Goal: Information Seeking & Learning: Check status

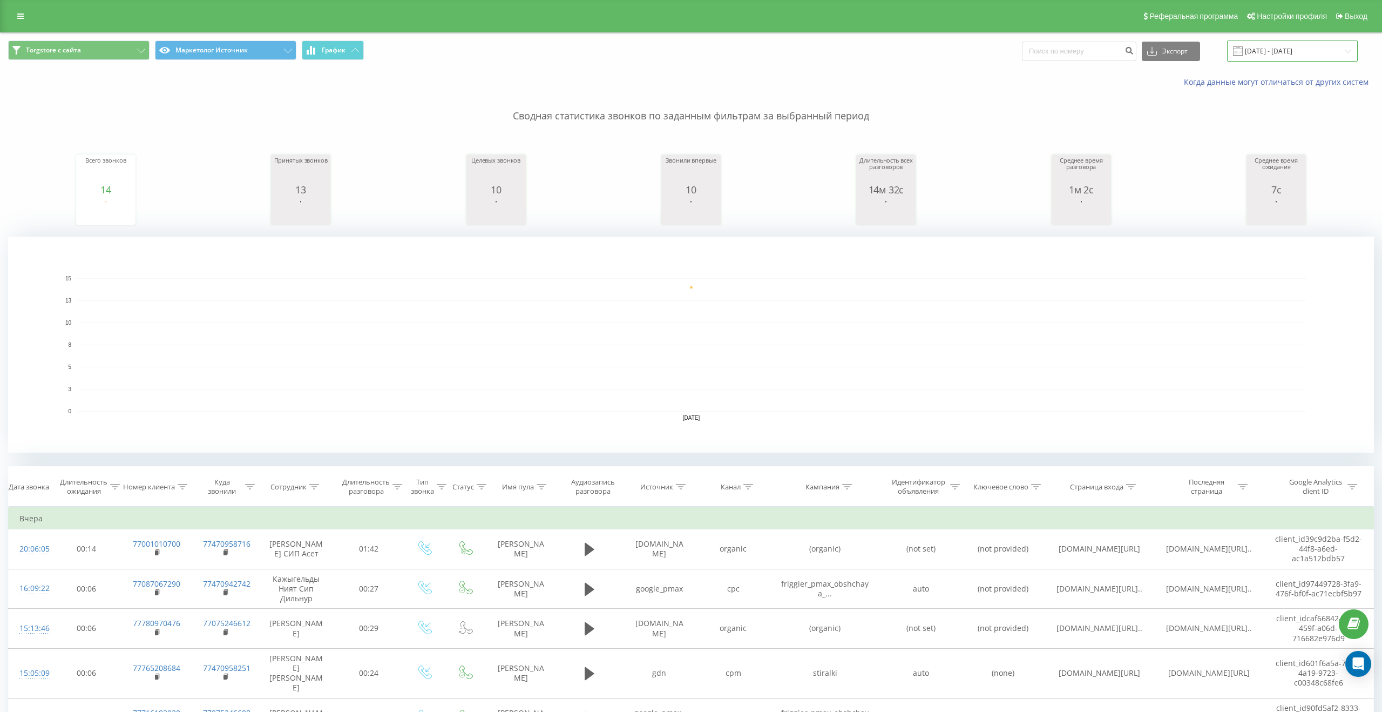
click at [1297, 54] on input "[DATE] - [DATE]" at bounding box center [1292, 51] width 131 height 21
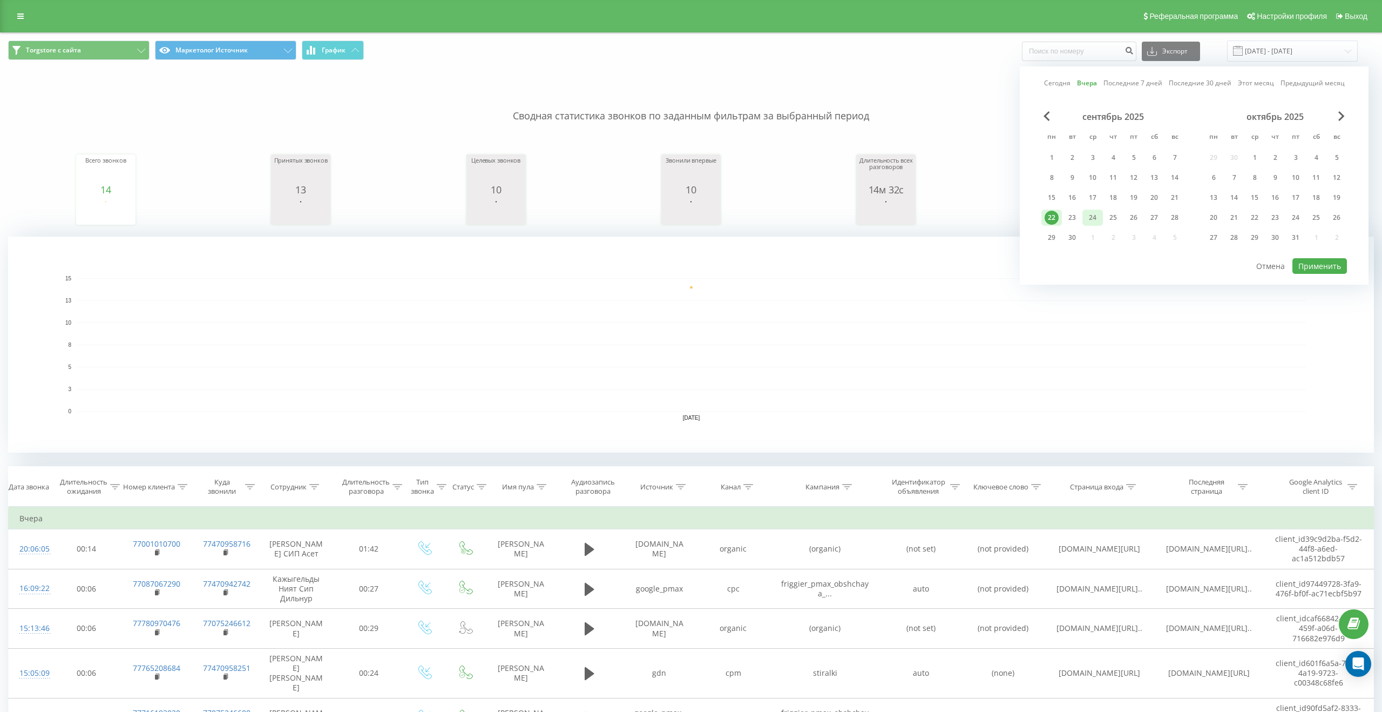
click at [1088, 220] on div "24" at bounding box center [1093, 218] width 14 height 14
click at [1075, 219] on div "23" at bounding box center [1072, 218] width 14 height 14
click at [1327, 274] on div "Сегодня Вчера Последние 7 дней Последние 30 дней Этот месяц Предыдущий месяц се…" at bounding box center [1194, 175] width 349 height 218
click at [1334, 260] on button "Применить" at bounding box center [1320, 266] width 55 height 16
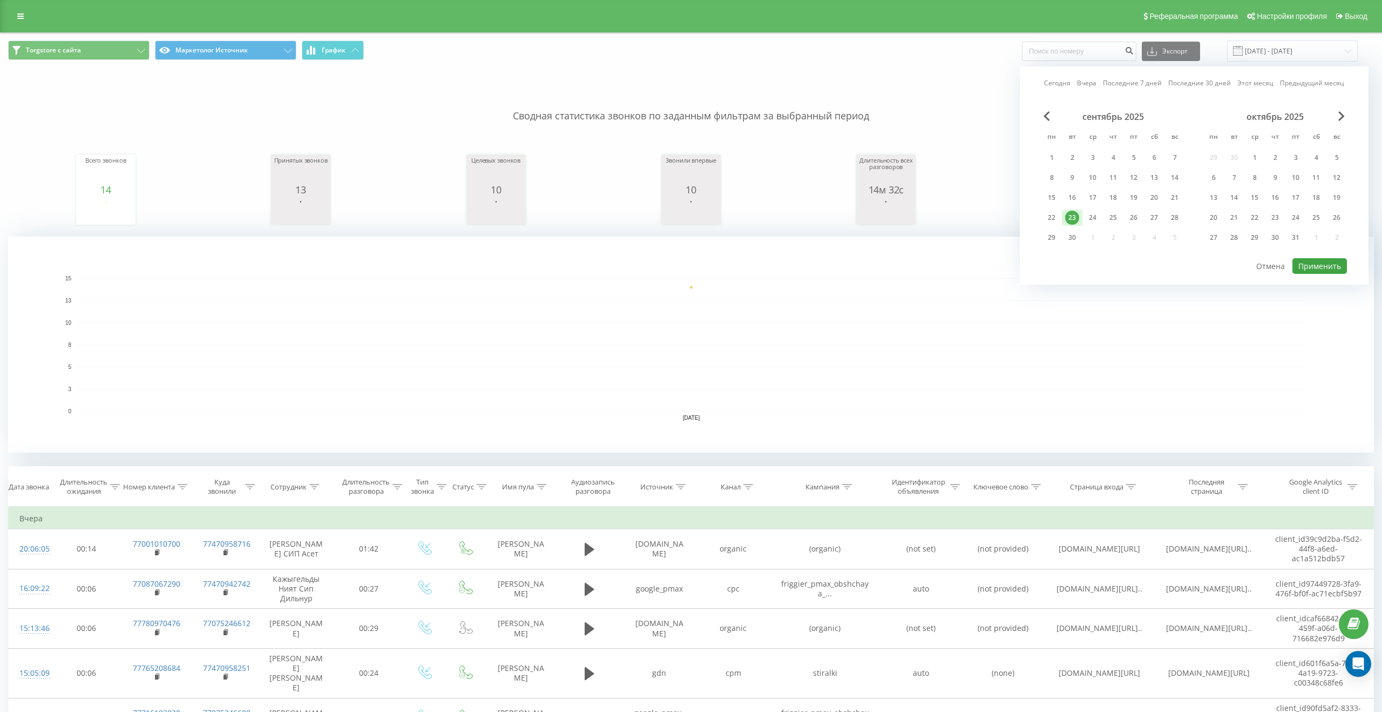
type input "[DATE] - [DATE]"
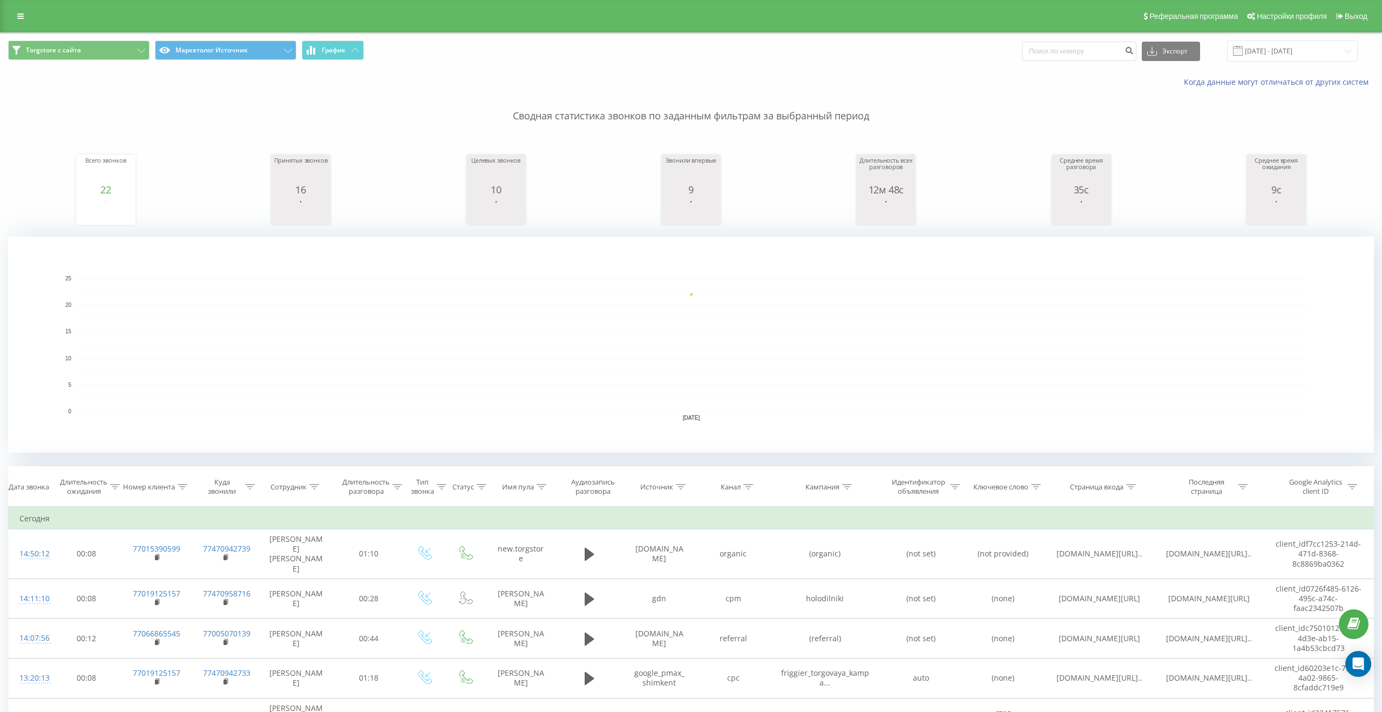
click at [131, 61] on span "Torgstore с сайта Маркетолог Источник График" at bounding box center [345, 51] width 675 height 21
click at [131, 52] on button "Torgstore с сайта" at bounding box center [78, 50] width 141 height 19
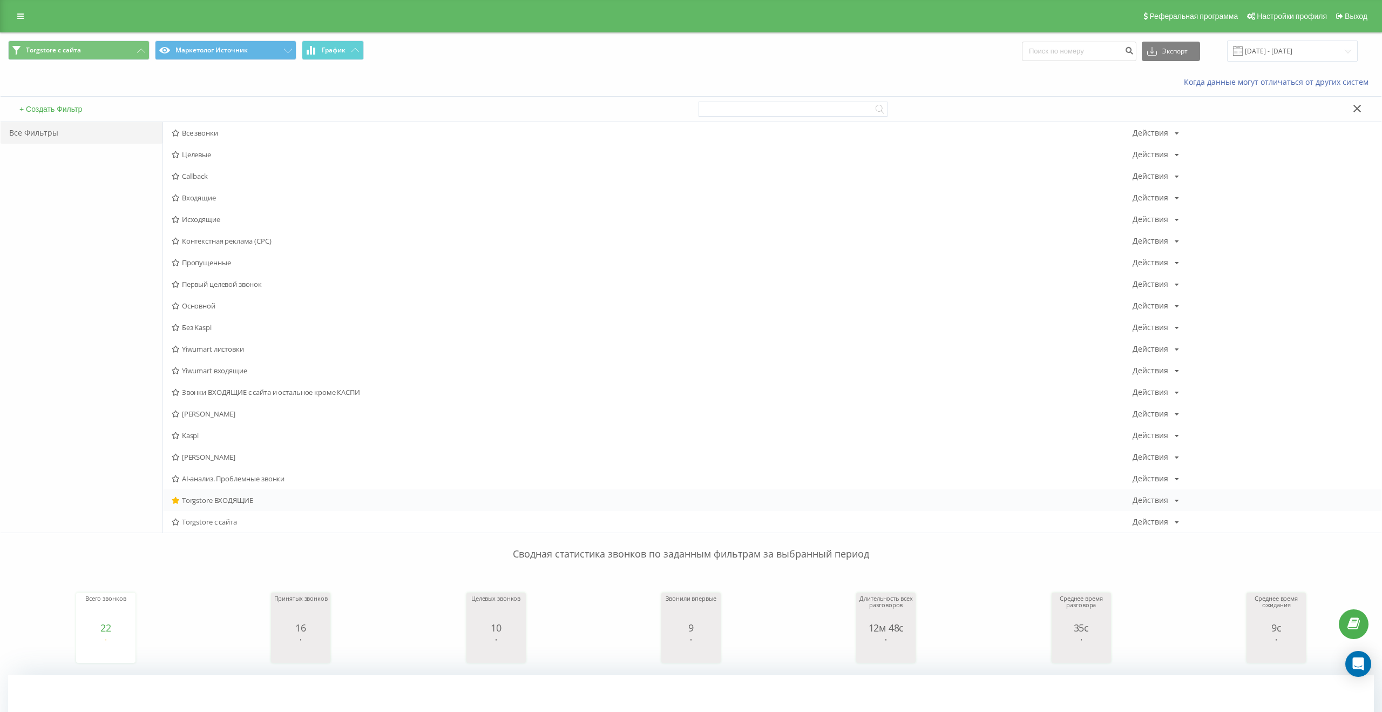
click at [201, 502] on span "Torgstore ВХОДЯЩИЕ" at bounding box center [652, 500] width 961 height 8
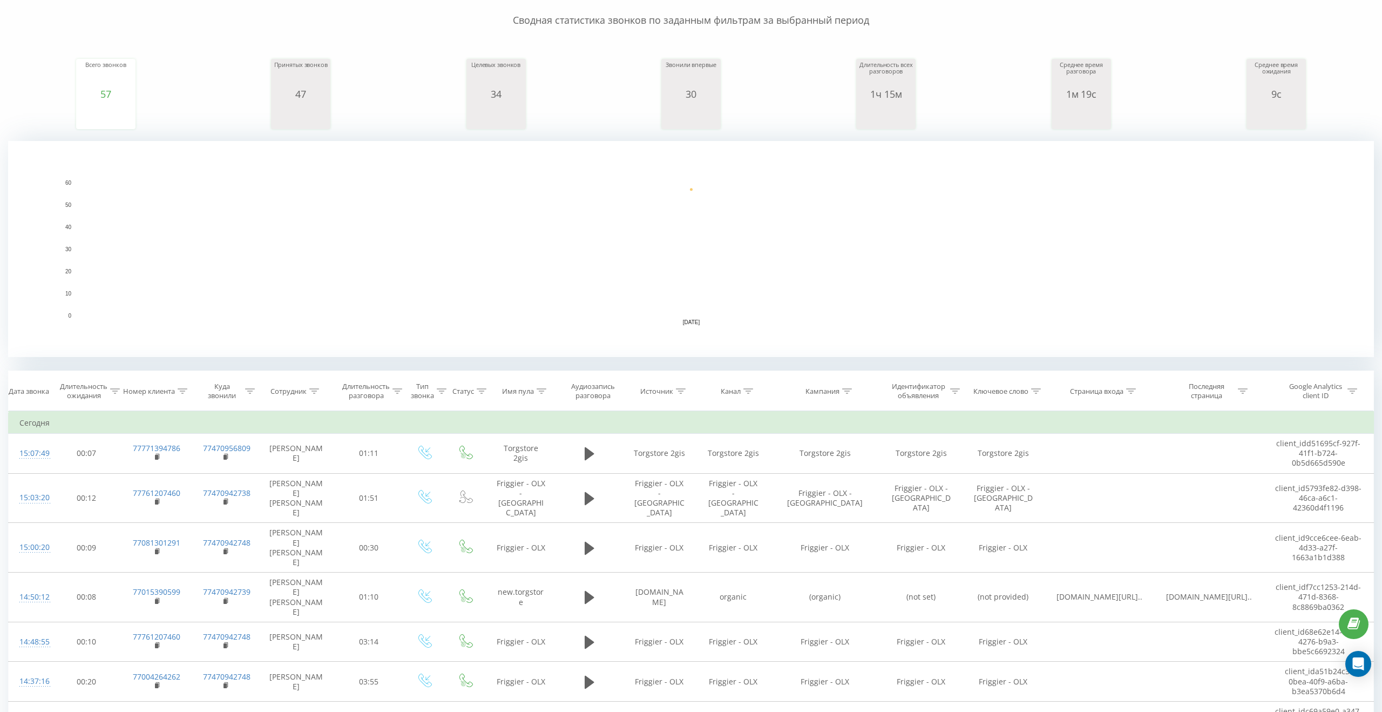
scroll to position [96, 0]
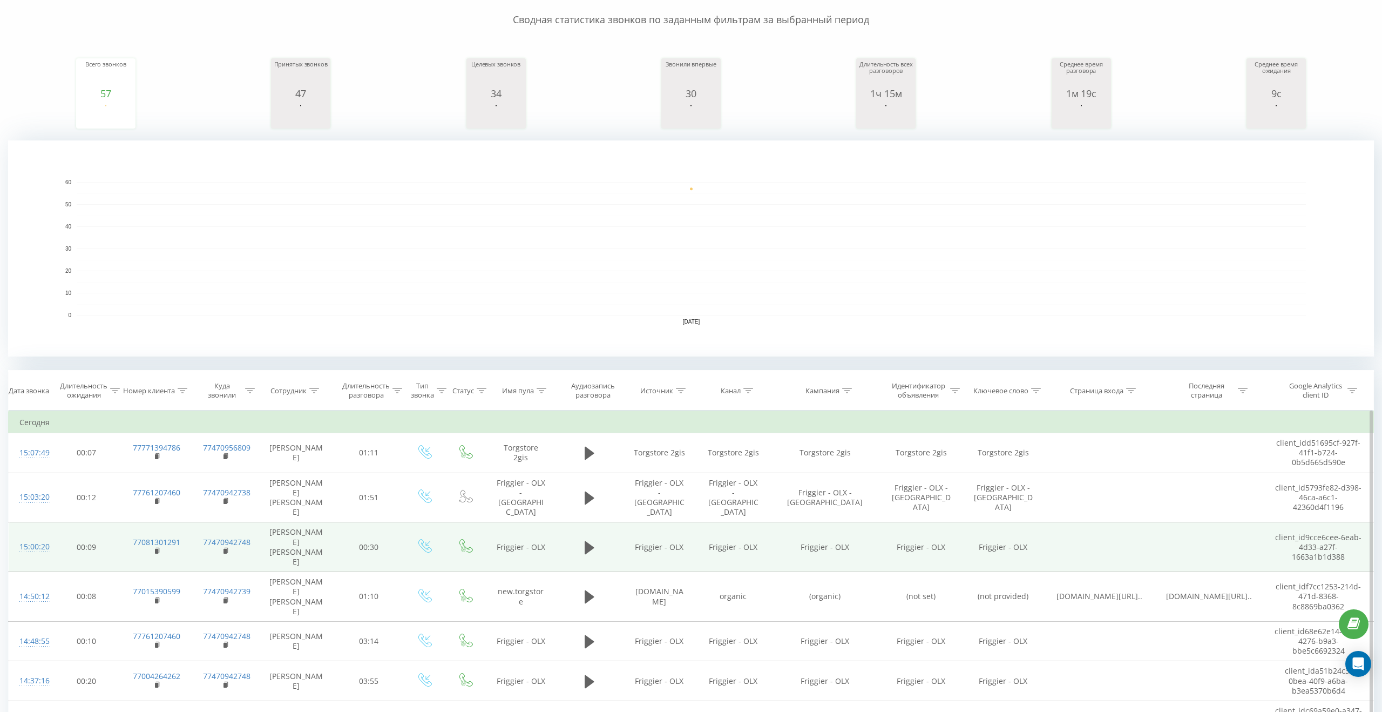
click at [675, 527] on td "Friggier - OLX" at bounding box center [660, 547] width 74 height 50
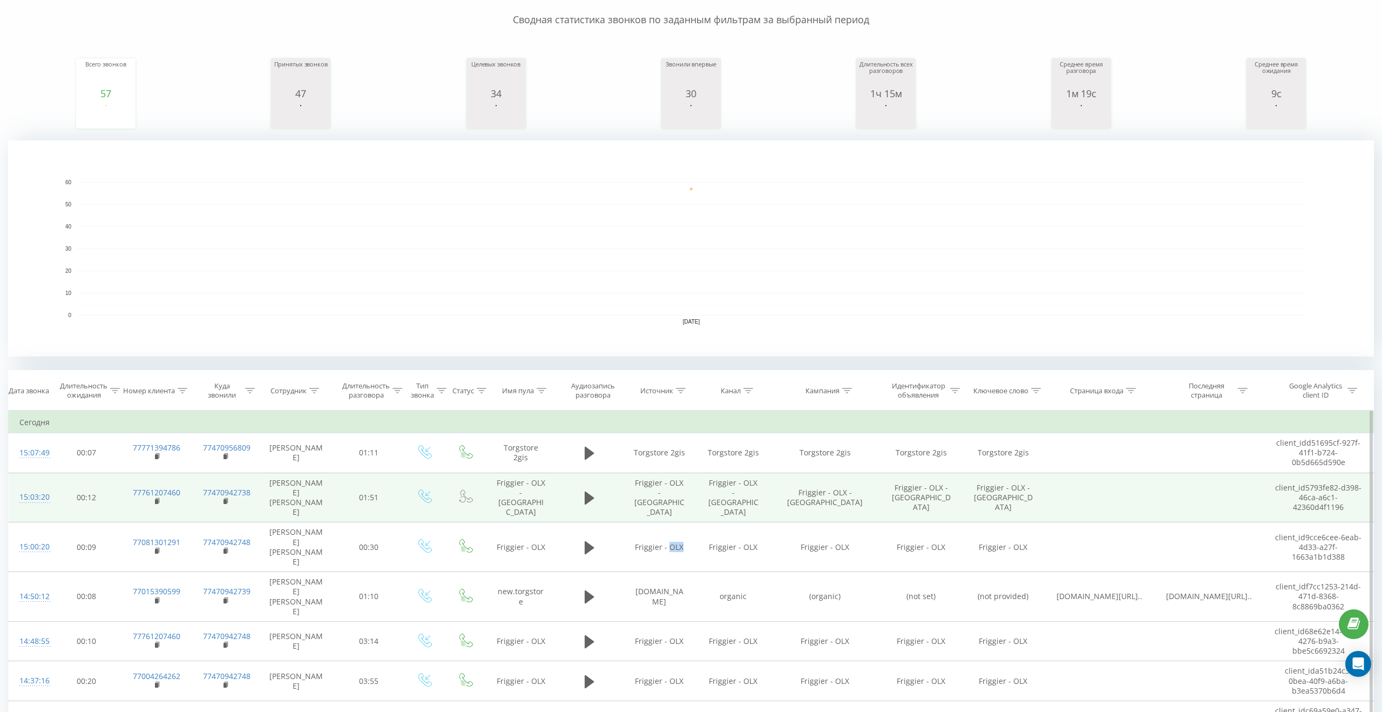
copy td "OLX"
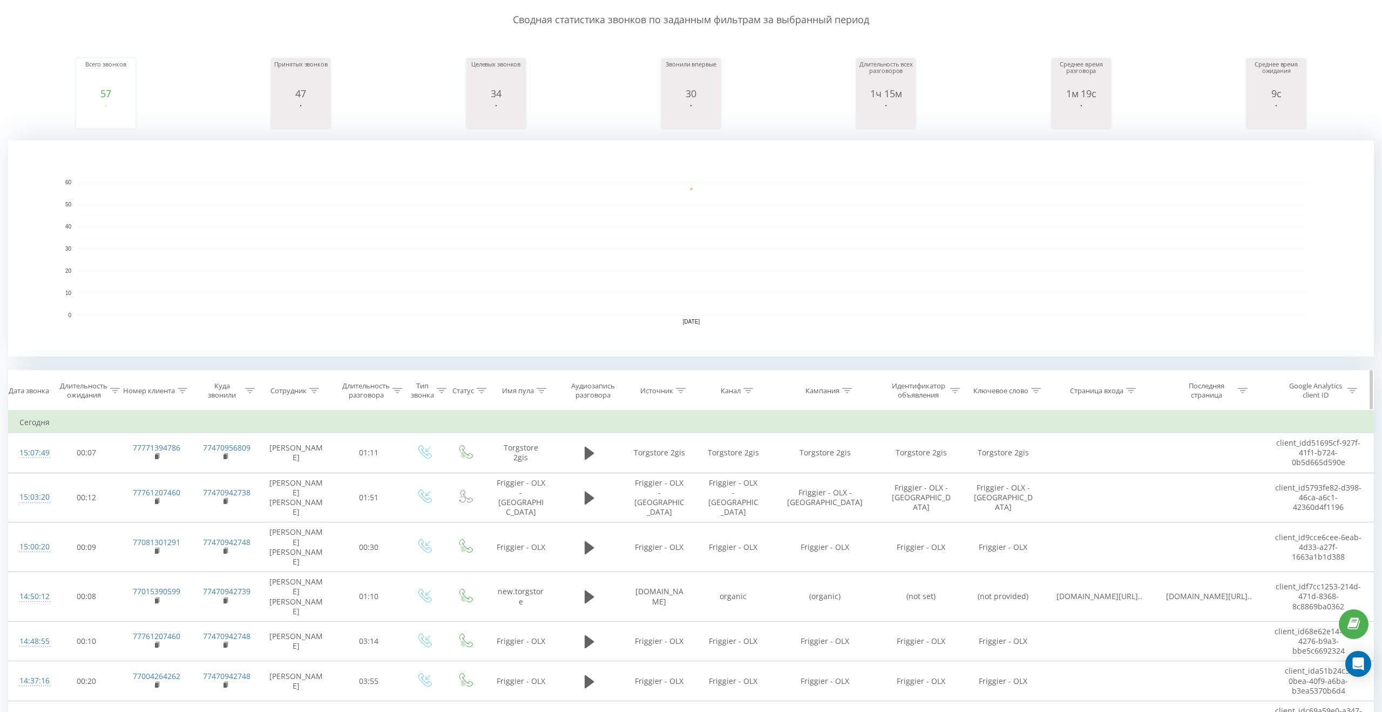
click at [680, 392] on icon at bounding box center [681, 390] width 10 height 5
click at [542, 390] on icon at bounding box center [542, 390] width 10 height 5
click at [528, 467] on input "text" at bounding box center [521, 467] width 95 height 19
paste input "OLX"
type input "OLX"
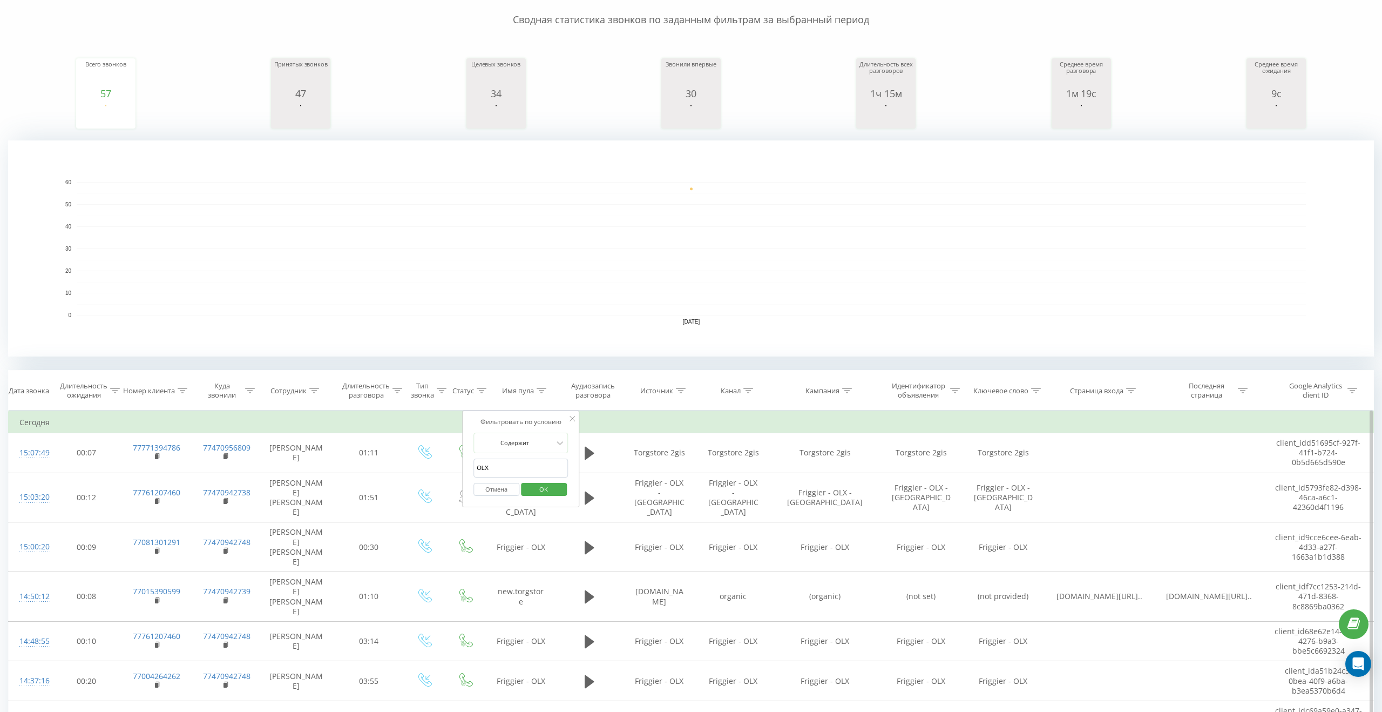
click at [542, 489] on span "OK" at bounding box center [544, 489] width 30 height 17
